Goal: Information Seeking & Learning: Learn about a topic

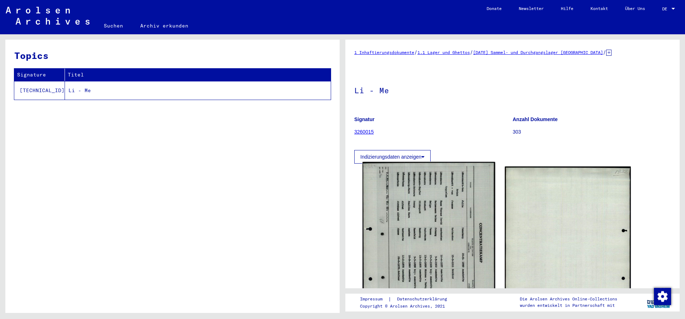
click at [442, 192] on img at bounding box center [429, 255] width 132 height 186
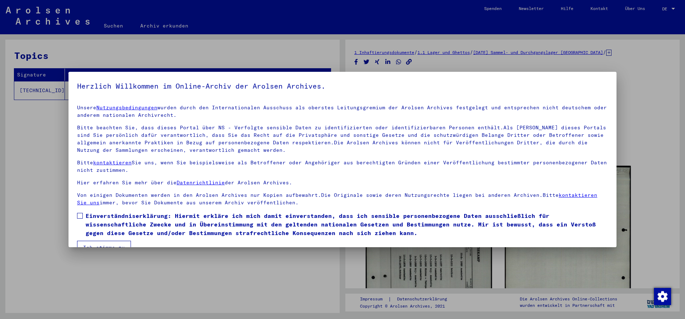
scroll to position [16, 0]
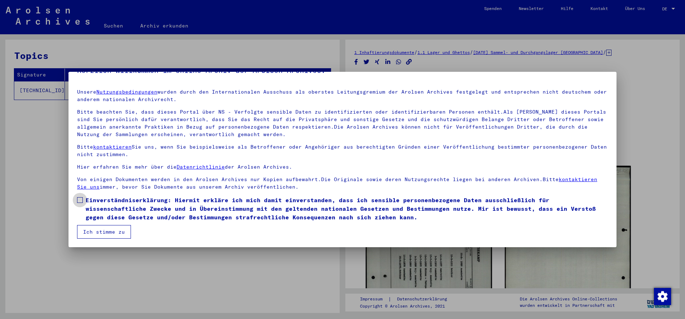
click at [79, 202] on span at bounding box center [80, 200] width 6 height 6
click at [103, 229] on button "Ich stimme zu" at bounding box center [104, 232] width 54 height 14
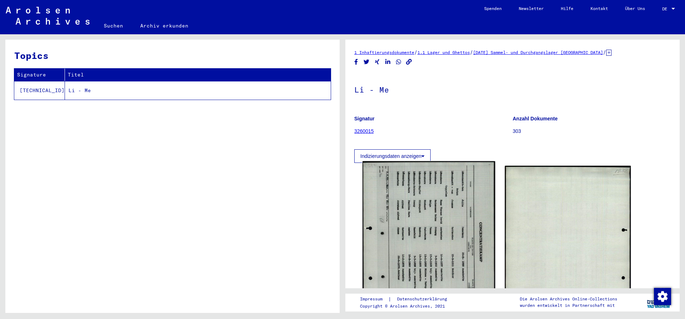
click at [435, 200] on img at bounding box center [429, 254] width 132 height 186
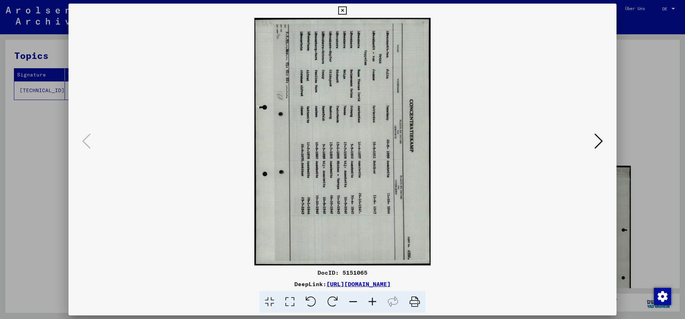
click at [313, 298] on icon at bounding box center [311, 302] width 22 height 22
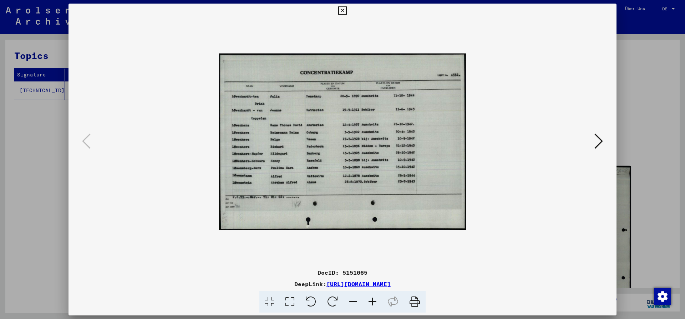
click at [371, 302] on icon at bounding box center [372, 302] width 19 height 22
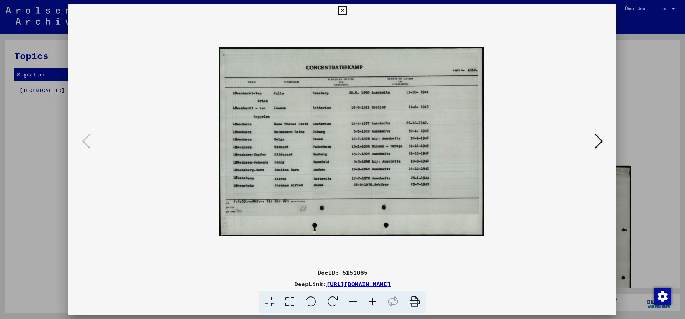
click at [371, 301] on icon at bounding box center [372, 302] width 19 height 22
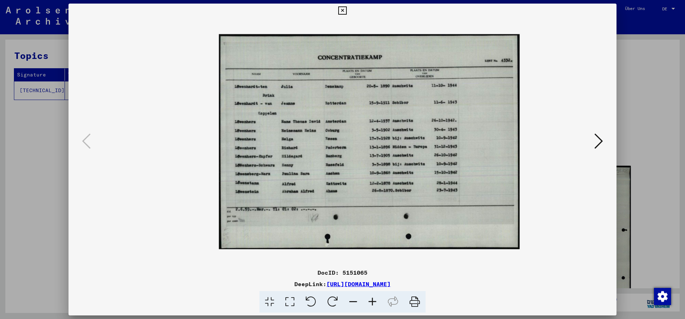
click at [371, 301] on icon at bounding box center [372, 302] width 19 height 22
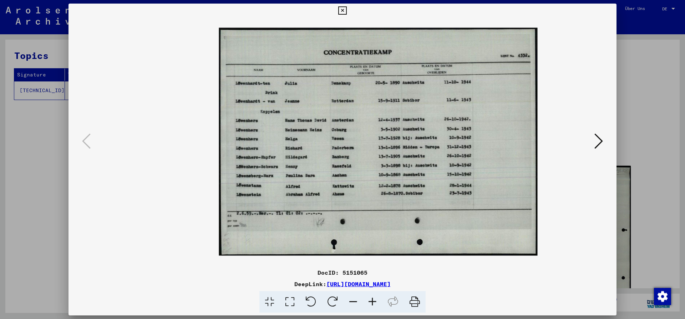
click at [371, 301] on icon at bounding box center [372, 302] width 19 height 22
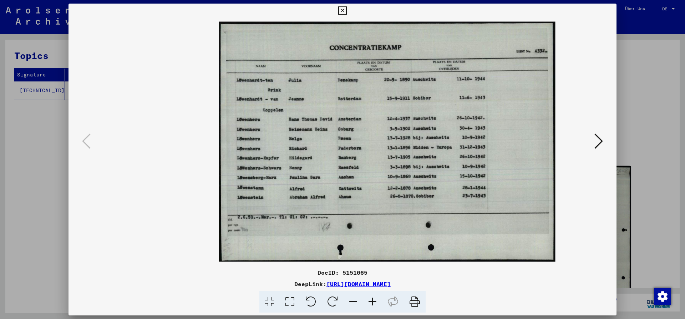
click at [371, 301] on icon at bounding box center [372, 302] width 19 height 22
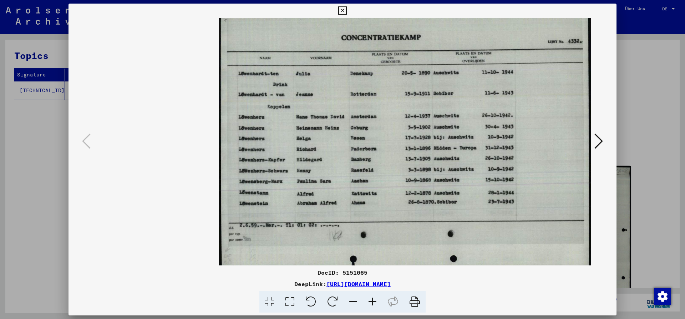
click at [371, 301] on icon at bounding box center [372, 302] width 19 height 22
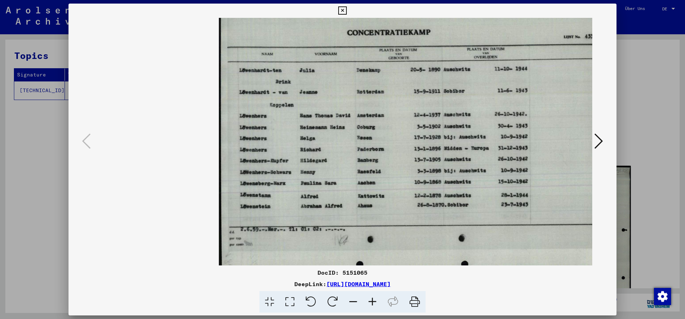
click at [371, 301] on icon at bounding box center [372, 302] width 19 height 22
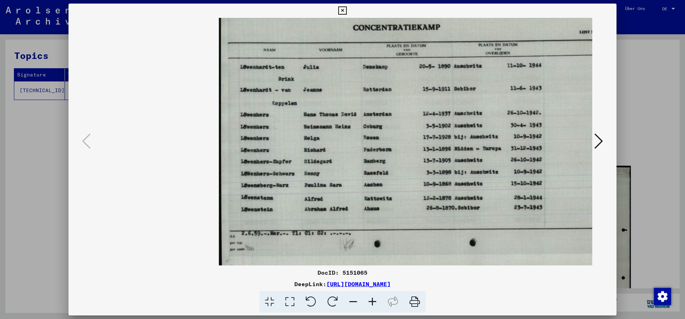
click at [371, 301] on icon at bounding box center [372, 302] width 19 height 22
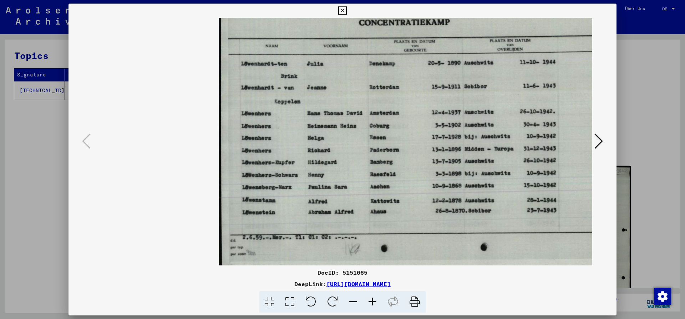
click at [416, 305] on icon at bounding box center [415, 302] width 22 height 22
click at [41, 149] on div at bounding box center [342, 159] width 685 height 319
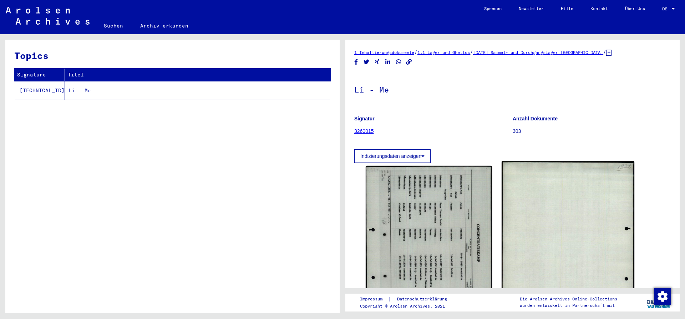
click at [533, 212] on img at bounding box center [568, 254] width 132 height 186
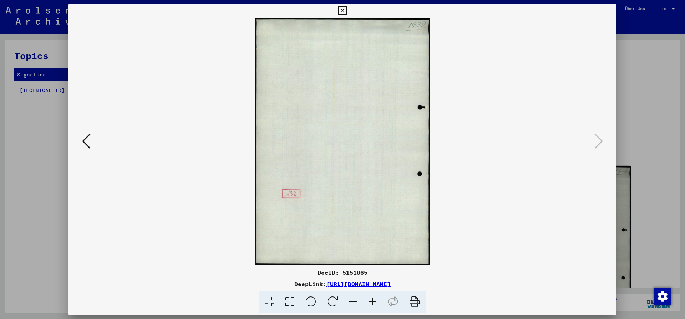
click at [35, 175] on div at bounding box center [342, 159] width 685 height 319
